Goal: Task Accomplishment & Management: Complete application form

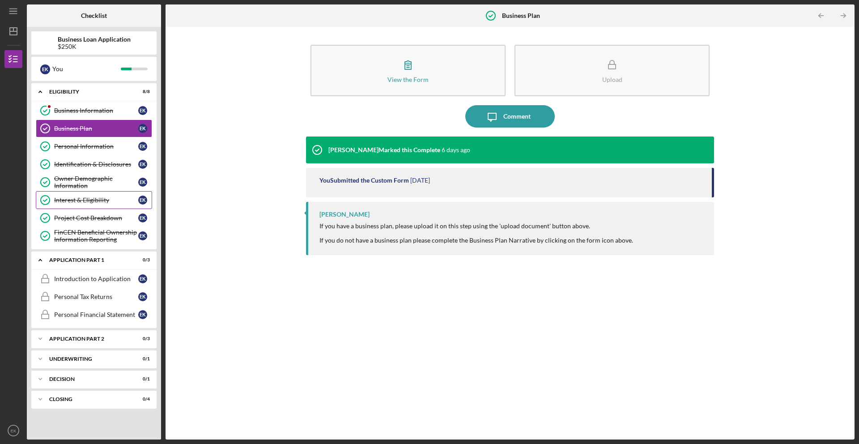
click at [86, 197] on div "Interest & Eligibility" at bounding box center [96, 199] width 84 height 7
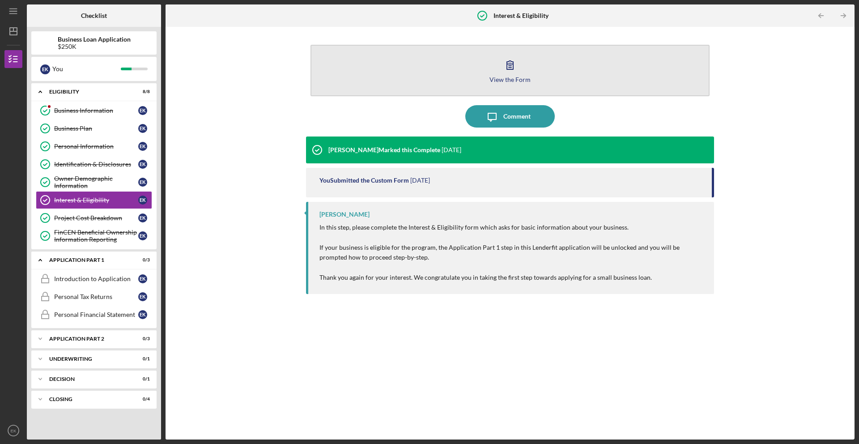
click at [441, 52] on button "View the Form Form" at bounding box center [509, 70] width 399 height 51
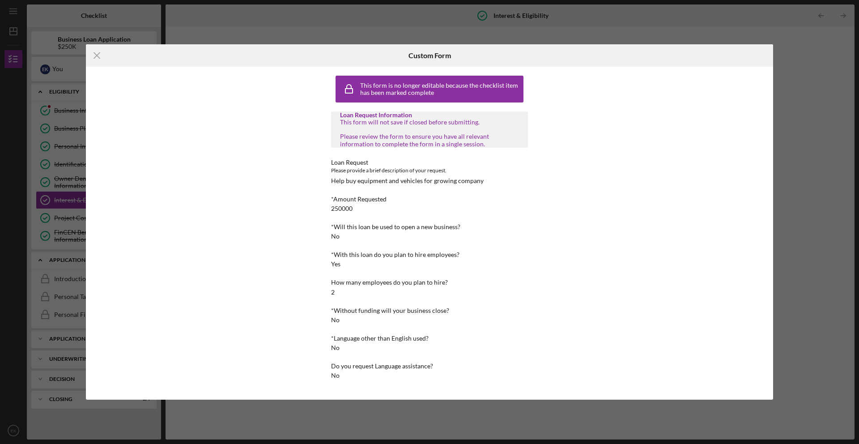
click at [694, 17] on div "Icon/Menu Close Custom Form This form is no longer editable because the checkli…" at bounding box center [429, 222] width 859 height 444
click at [662, 27] on div "Icon/Menu Close Custom Form This form is no longer editable because the checkli…" at bounding box center [429, 222] width 859 height 444
click at [812, 29] on div "Icon/Menu Close Custom Form This form is no longer editable because the checkli…" at bounding box center [429, 222] width 859 height 444
click at [92, 56] on icon "Icon/Menu Close" at bounding box center [97, 55] width 22 height 22
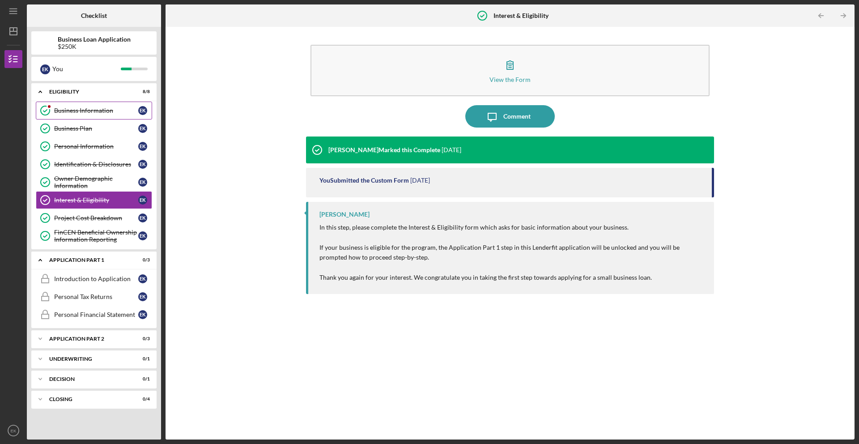
click at [83, 107] on div "Business Information" at bounding box center [96, 110] width 84 height 7
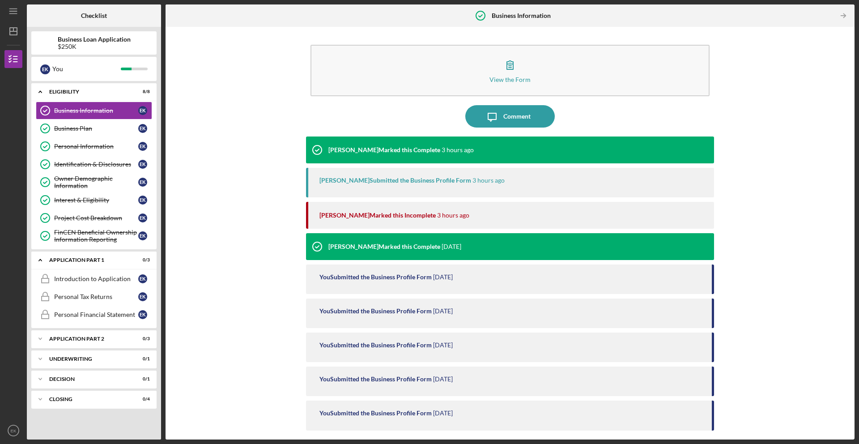
click at [354, 212] on div "[PERSON_NAME] Marked this Incomplete" at bounding box center [377, 215] width 116 height 7
click at [398, 216] on div "[PERSON_NAME] Marked this Incomplete" at bounding box center [377, 215] width 116 height 7
click at [128, 73] on div "E K You" at bounding box center [94, 68] width 116 height 15
click at [85, 89] on div "Icon/Expander Eligibility 8 / 8" at bounding box center [93, 92] width 125 height 18
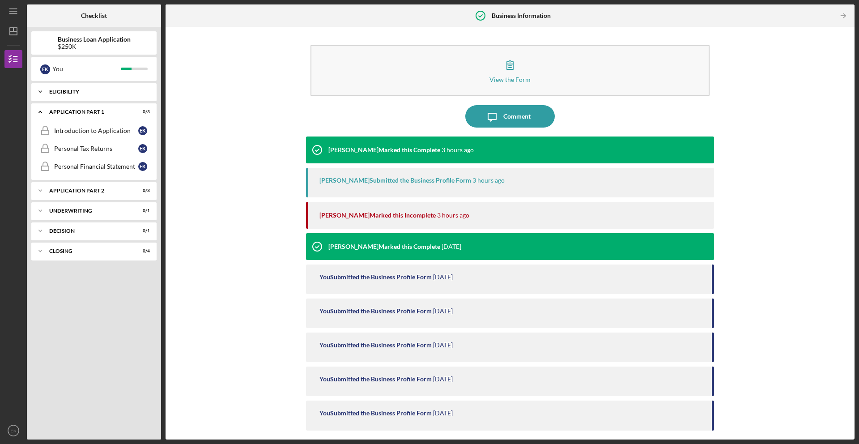
click at [85, 89] on div "Icon/Expander Eligibility 8 / 8" at bounding box center [93, 92] width 125 height 18
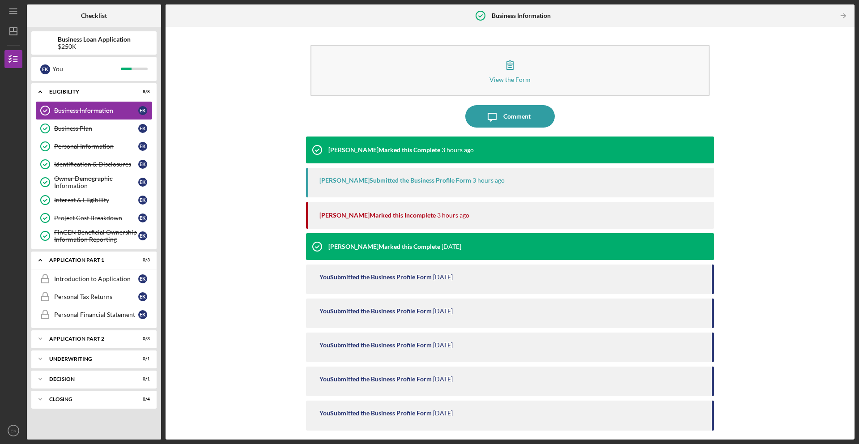
click at [83, 112] on div "Business Information" at bounding box center [96, 110] width 84 height 7
click at [136, 93] on div "Eligibility" at bounding box center [97, 91] width 96 height 5
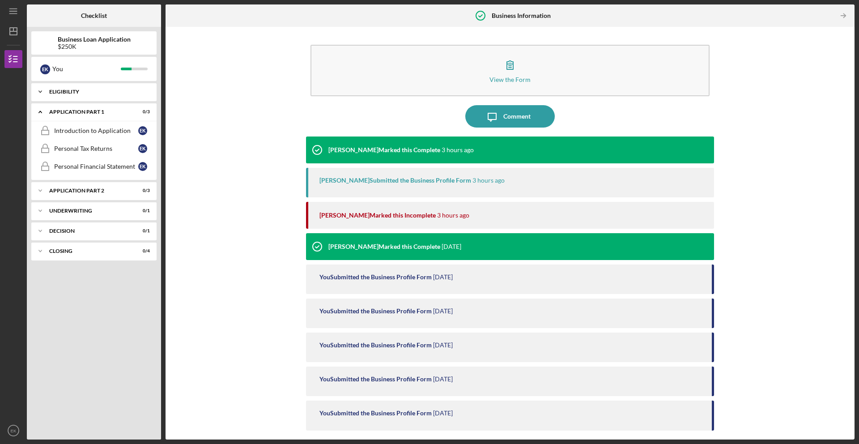
click at [98, 90] on div "Eligibility" at bounding box center [97, 91] width 96 height 5
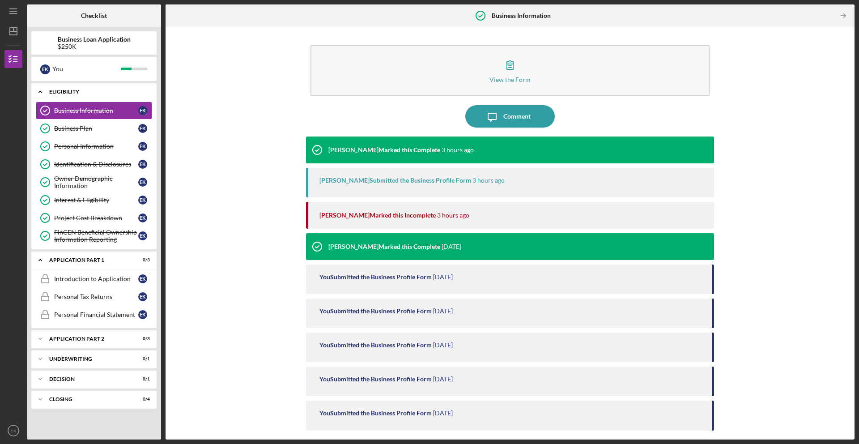
click at [98, 90] on div "Eligibility" at bounding box center [97, 91] width 96 height 5
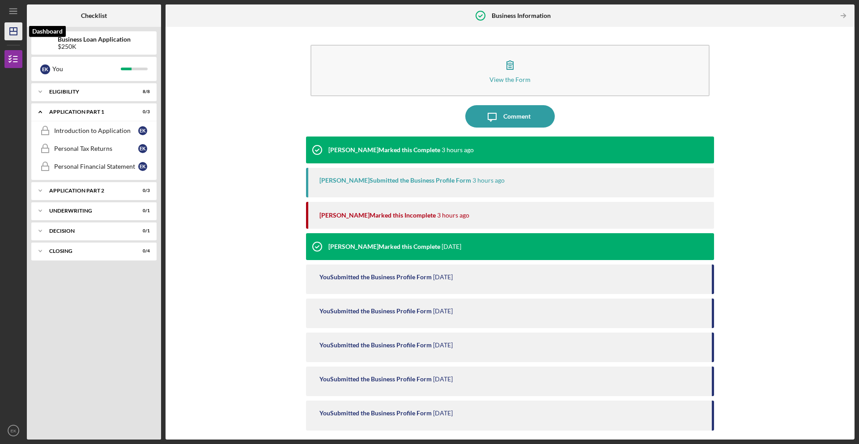
click at [20, 33] on icon "Icon/Dashboard" at bounding box center [13, 31] width 22 height 22
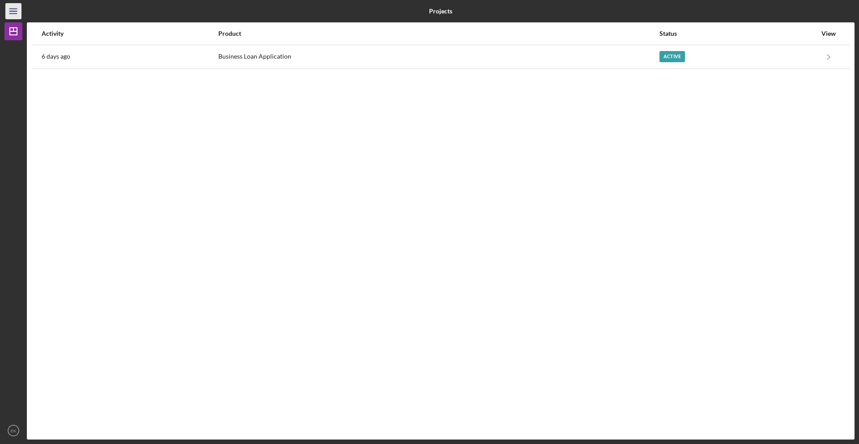
click at [8, 8] on icon "Icon/Menu" at bounding box center [14, 11] width 20 height 20
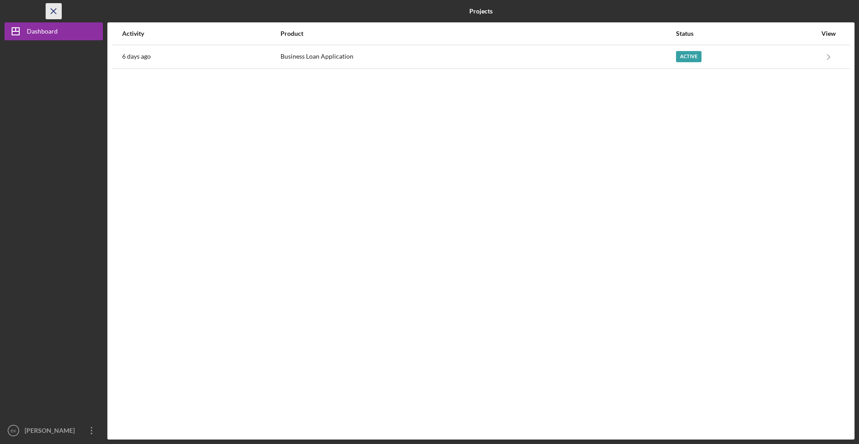
click at [51, 8] on icon "Icon/Menu Close" at bounding box center [54, 11] width 20 height 20
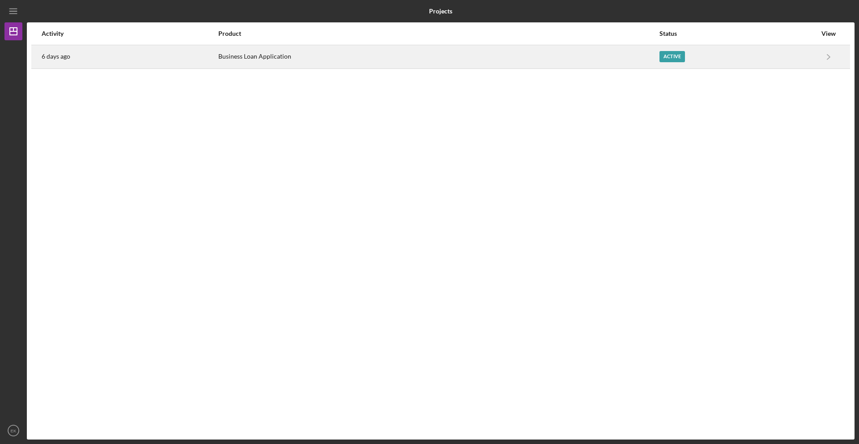
click at [97, 66] on div "6 days ago" at bounding box center [130, 57] width 176 height 22
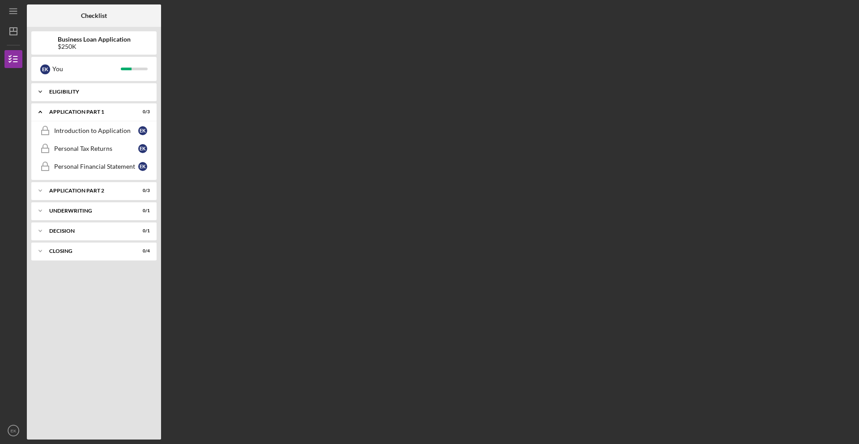
click at [114, 96] on div "Icon/Expander Eligibility 8 / 8" at bounding box center [93, 92] width 125 height 18
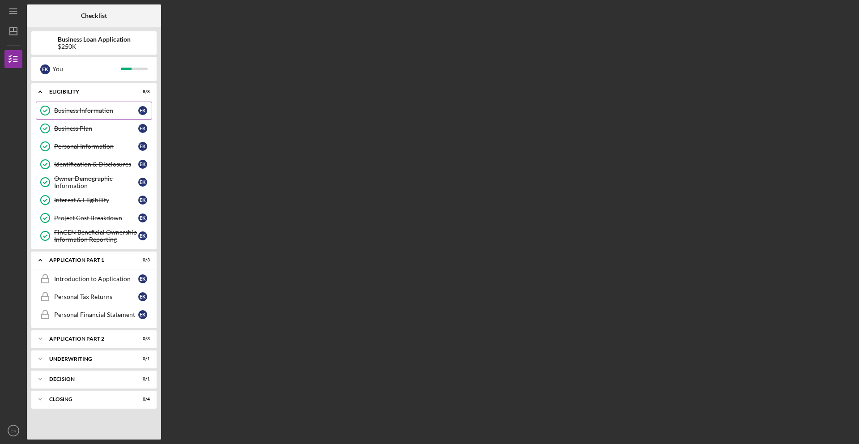
click at [81, 107] on div "Business Information" at bounding box center [96, 110] width 84 height 7
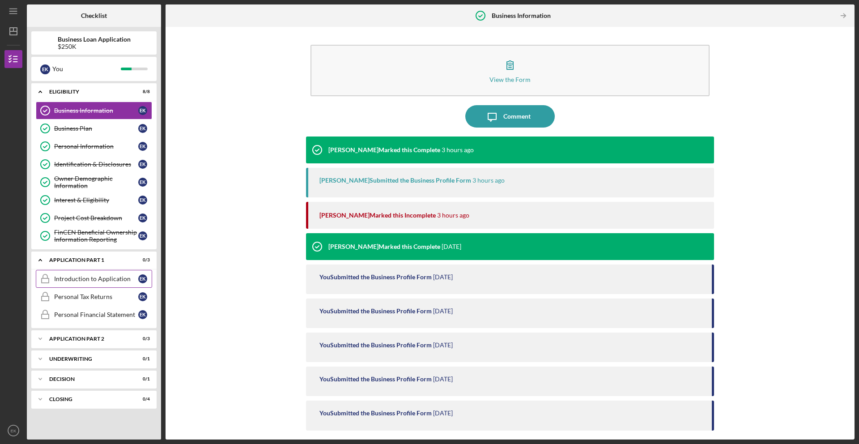
click at [96, 273] on link "Introduction to Application Introduction to Application E K" at bounding box center [94, 279] width 116 height 18
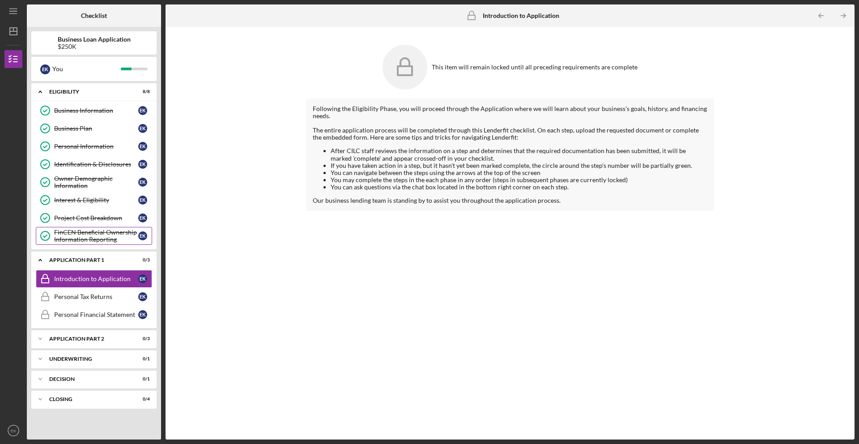
click at [111, 240] on div "FinCEN Beneficial Ownership Information Reporting" at bounding box center [96, 236] width 84 height 14
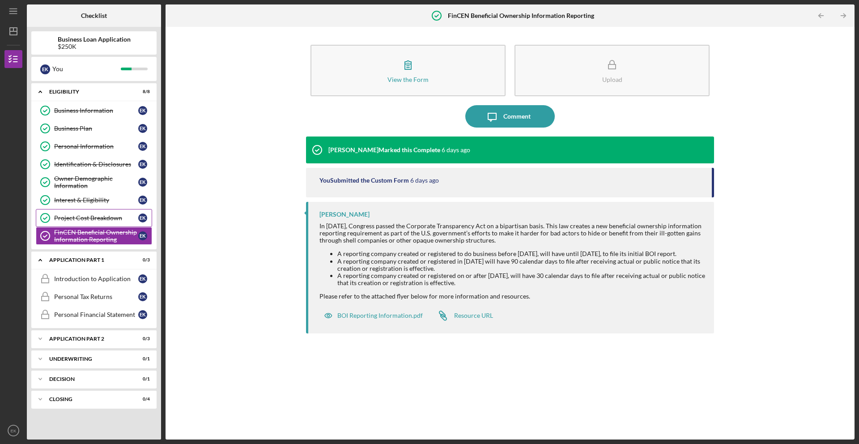
click at [112, 215] on div "Project Cost Breakdown" at bounding box center [96, 217] width 84 height 7
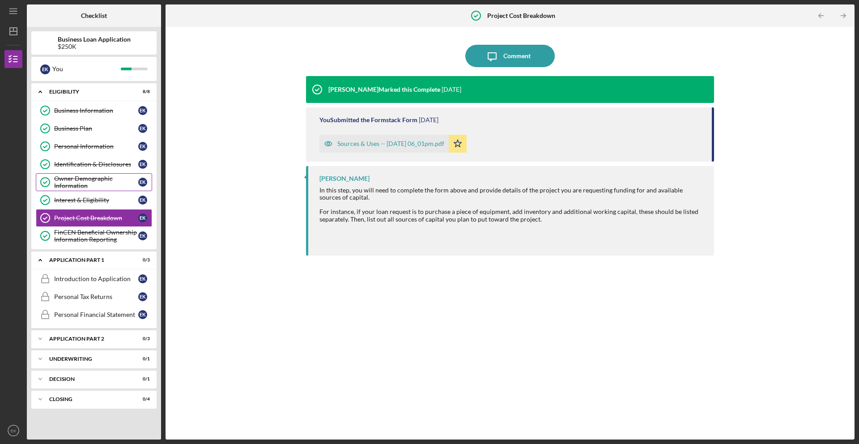
click at [109, 189] on div "Owner Demographic Information" at bounding box center [96, 182] width 84 height 14
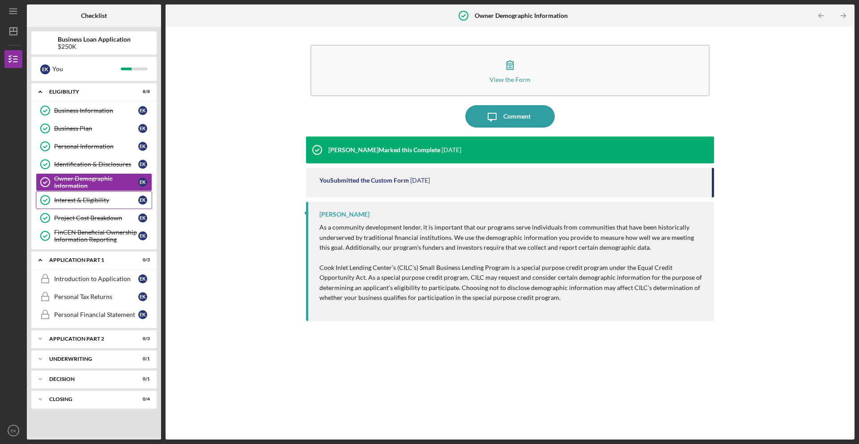
click at [106, 201] on div "Interest & Eligibility" at bounding box center [96, 199] width 84 height 7
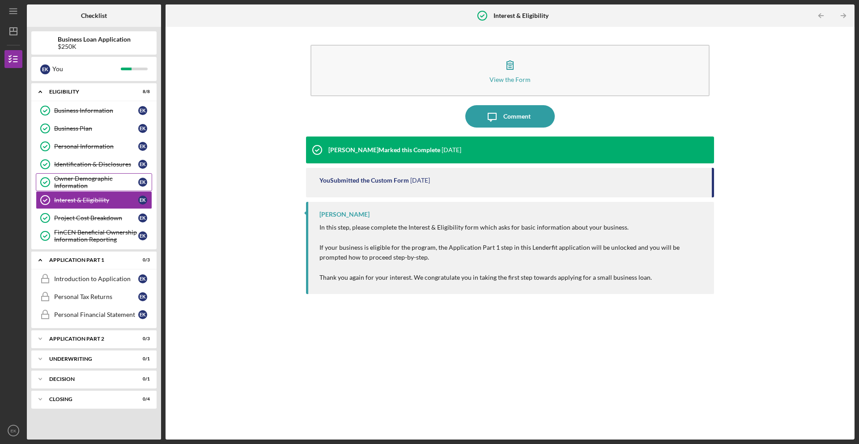
click at [102, 182] on div "Owner Demographic Information" at bounding box center [96, 182] width 84 height 14
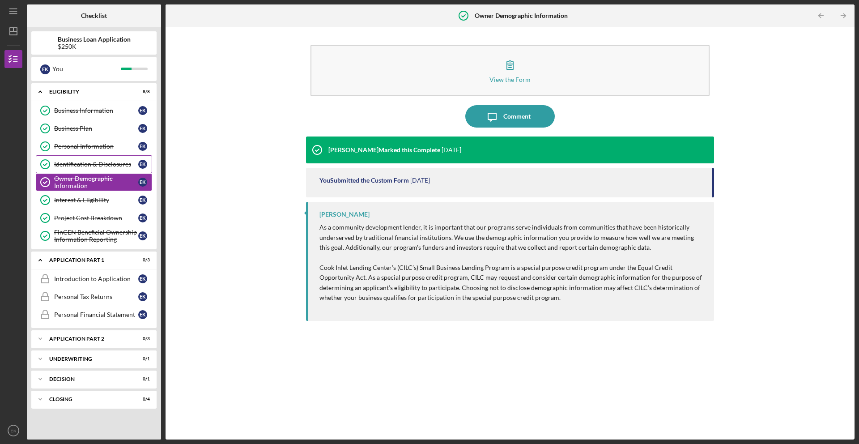
click at [106, 164] on div "Identification & Disclosures" at bounding box center [96, 164] width 84 height 7
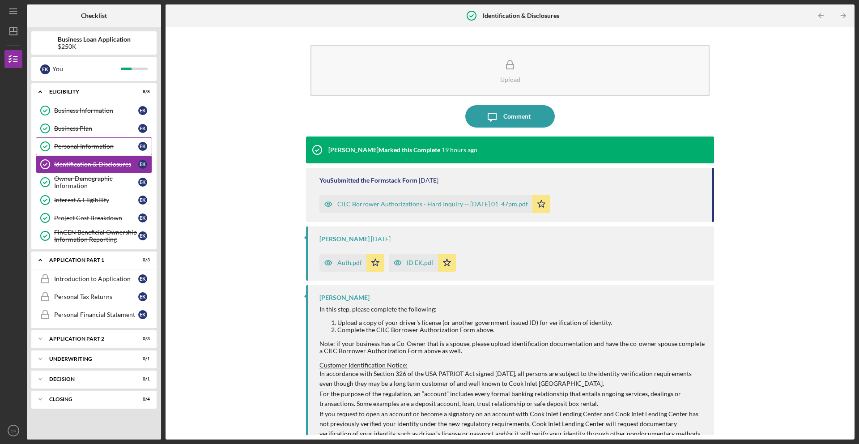
click at [104, 142] on link "Personal Information Personal Information E K" at bounding box center [94, 146] width 116 height 18
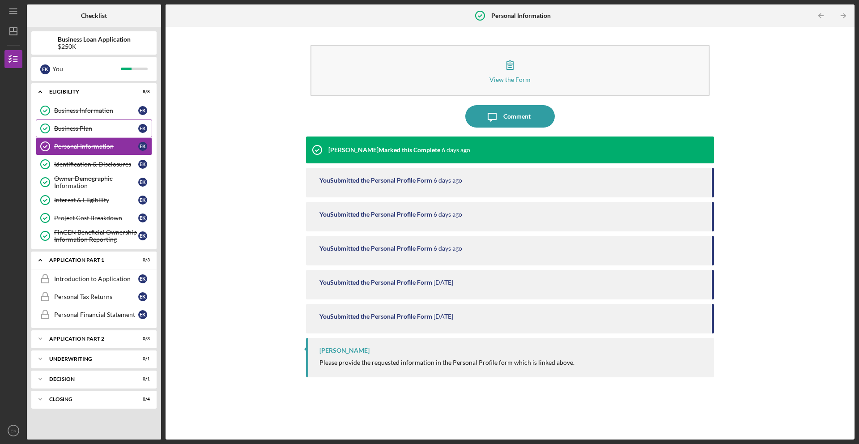
click at [101, 127] on div "Business Plan" at bounding box center [96, 128] width 84 height 7
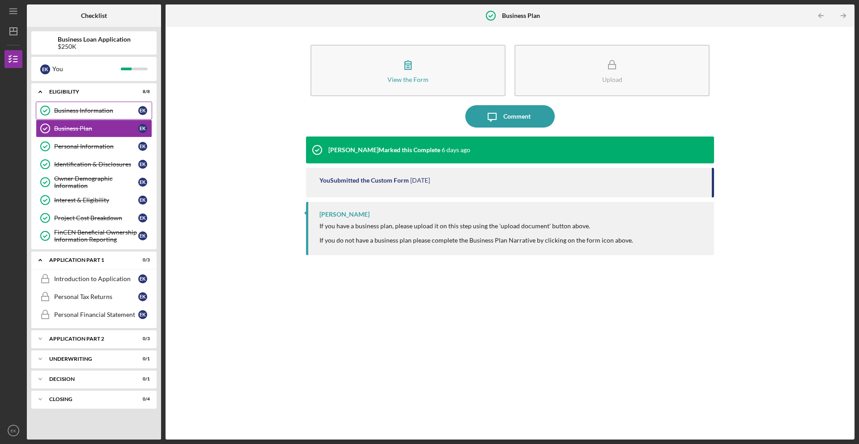
click at [103, 114] on div "Business Information" at bounding box center [96, 110] width 84 height 7
